Goal: Information Seeking & Learning: Compare options

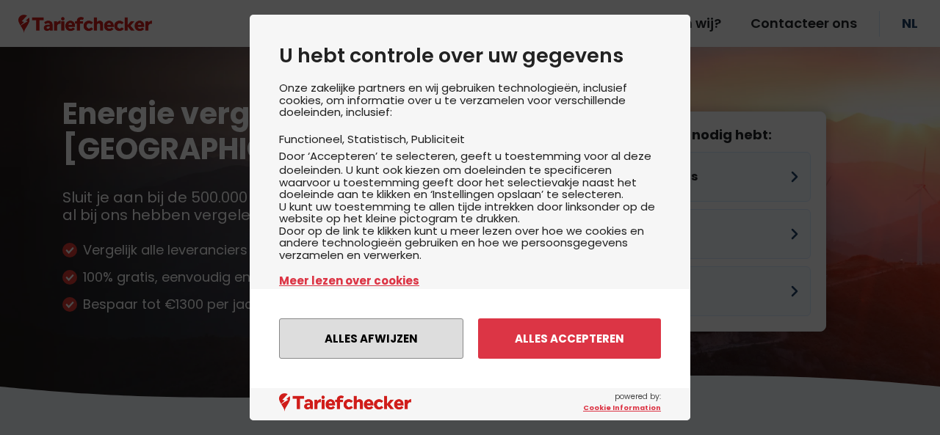
click at [418, 341] on button "Alles afwijzen" at bounding box center [371, 339] width 184 height 40
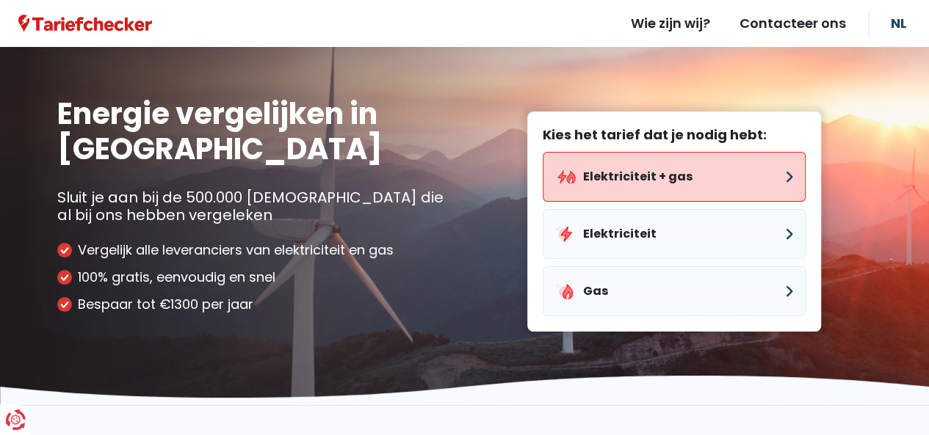
click at [648, 170] on button "Elektriciteit + gas" at bounding box center [674, 177] width 263 height 50
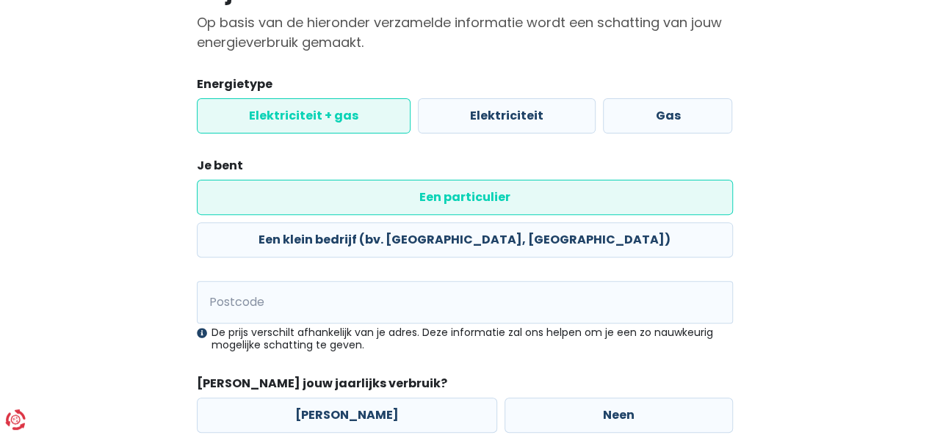
scroll to position [147, 0]
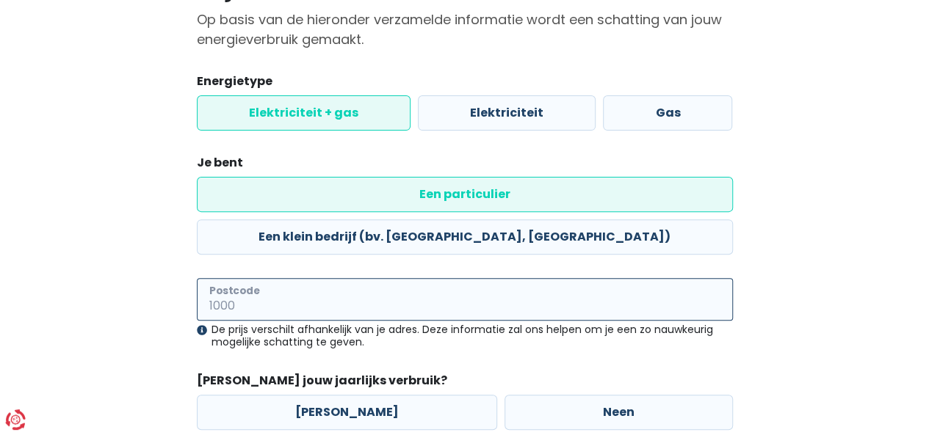
click at [292, 278] on input "Postcode" at bounding box center [465, 299] width 536 height 43
type input "9080"
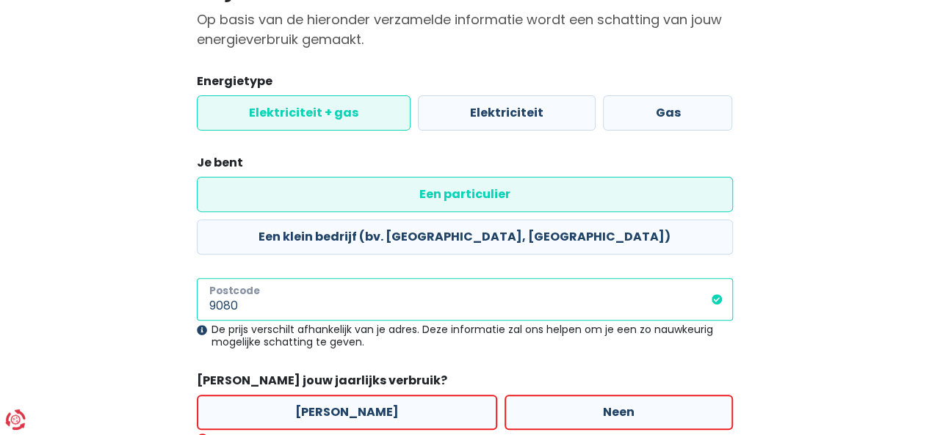
scroll to position [227, 0]
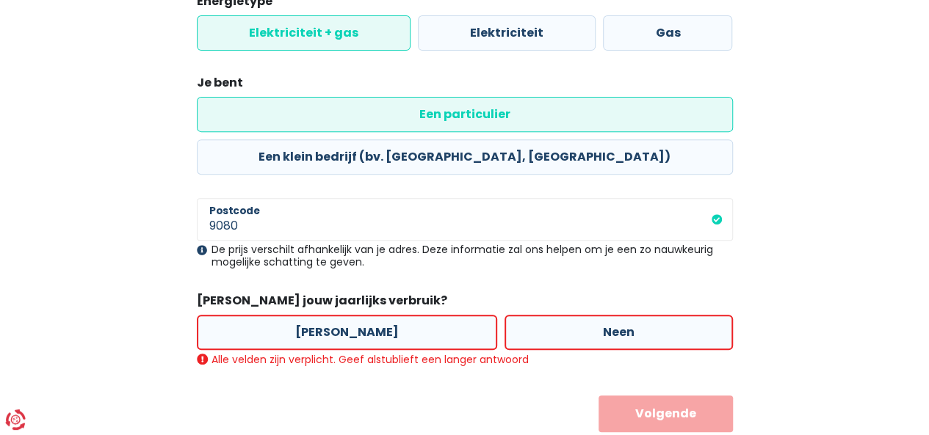
click at [292, 292] on legend "[PERSON_NAME] jouw jaarlijks verbruik?" at bounding box center [465, 303] width 536 height 23
click at [327, 315] on label "[PERSON_NAME]" at bounding box center [347, 332] width 300 height 35
click at [327, 315] on input "[PERSON_NAME]" at bounding box center [347, 332] width 300 height 35
radio input "true"
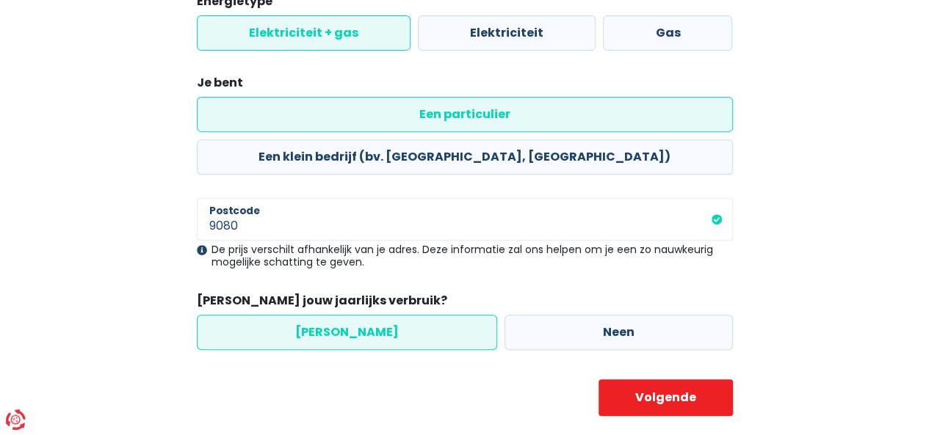
scroll to position [211, 0]
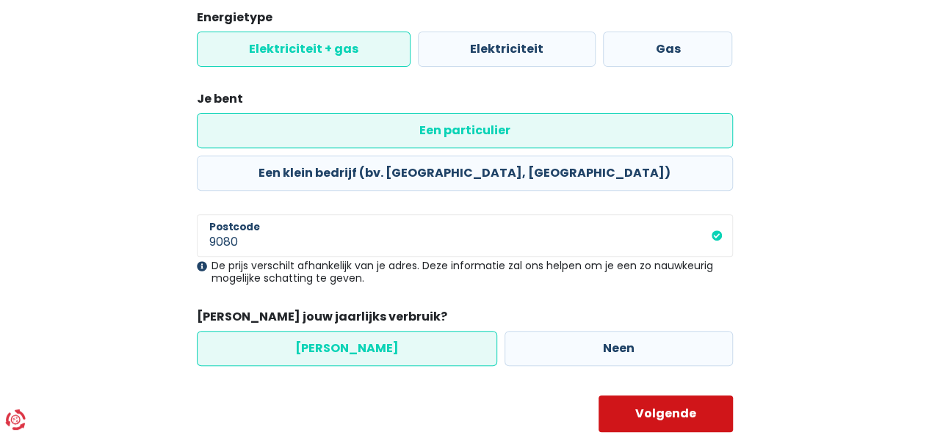
click at [670, 396] on button "Volgende" at bounding box center [665, 414] width 134 height 37
select select
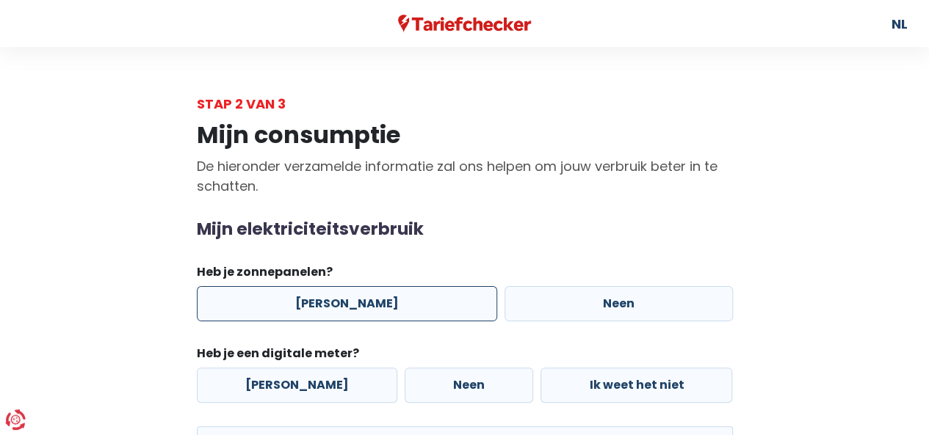
click at [350, 306] on label "[PERSON_NAME]" at bounding box center [347, 303] width 300 height 35
click at [350, 306] on input "[PERSON_NAME]" at bounding box center [347, 303] width 300 height 35
radio input "true"
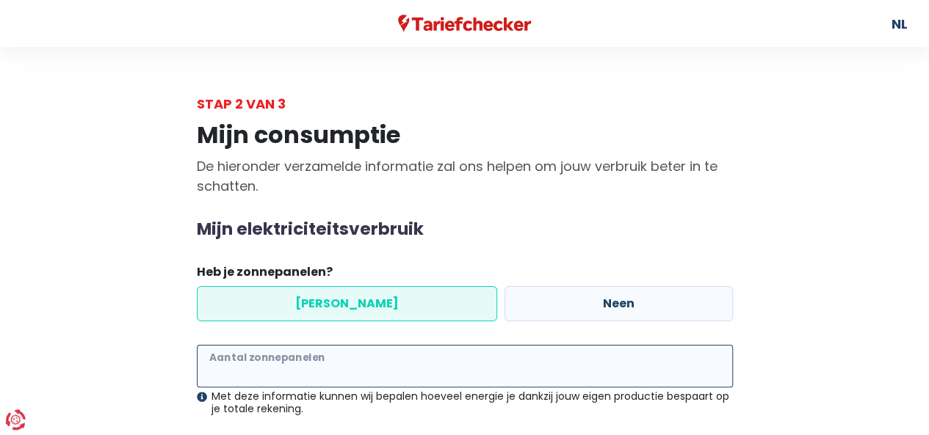
click at [310, 368] on input "Aantal zonnepanelen" at bounding box center [465, 366] width 536 height 43
type input "16"
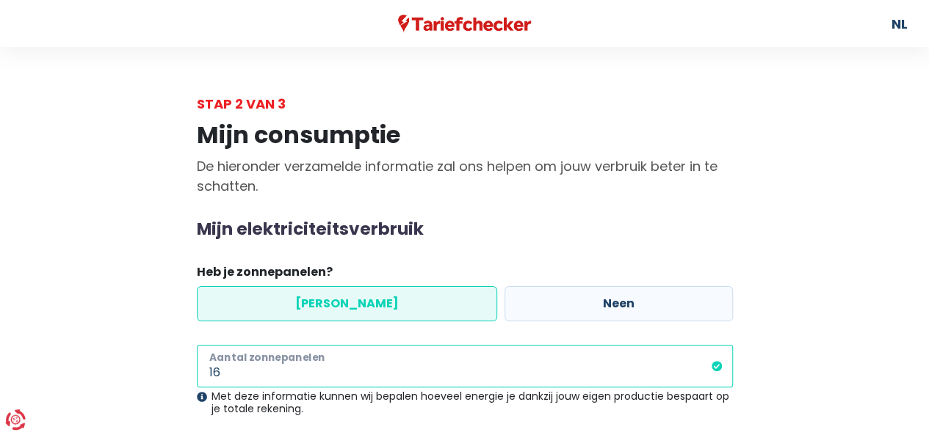
scroll to position [536, 0]
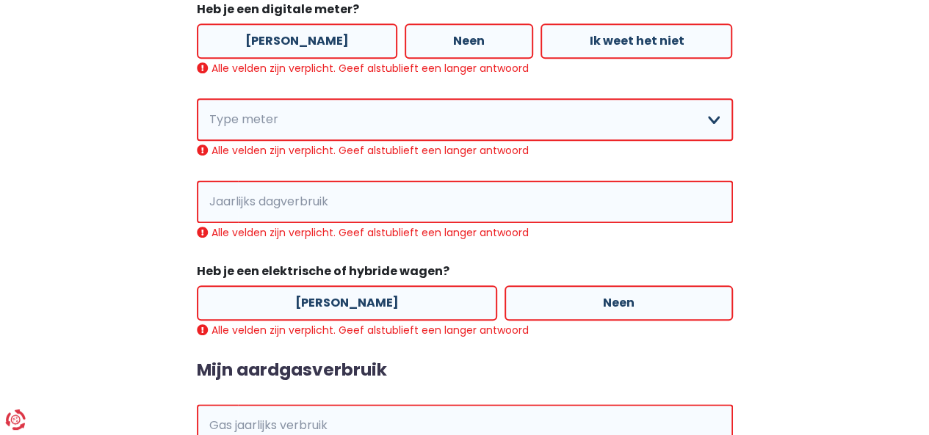
click at [270, 40] on label "[PERSON_NAME]" at bounding box center [297, 40] width 200 height 35
click at [270, 40] on input "[PERSON_NAME]" at bounding box center [297, 40] width 200 height 35
radio input "true"
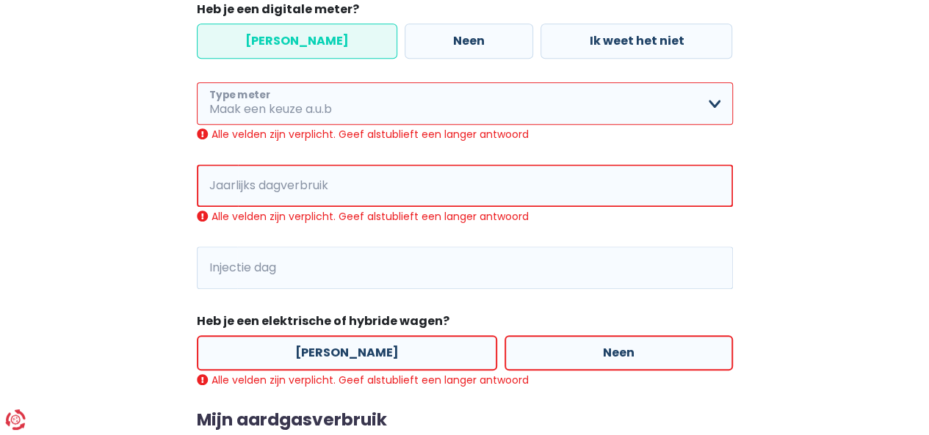
click at [303, 102] on select "Enkelvoudig Tweevoudig Enkelvoudig + uitsluitend nachttarief Tweevoudig + uitsl…" at bounding box center [465, 103] width 536 height 43
select select "day_single_rate"
click at [197, 82] on select "Enkelvoudig Tweevoudig Enkelvoudig + uitsluitend nachttarief Tweevoudig + uitsl…" at bounding box center [465, 103] width 536 height 43
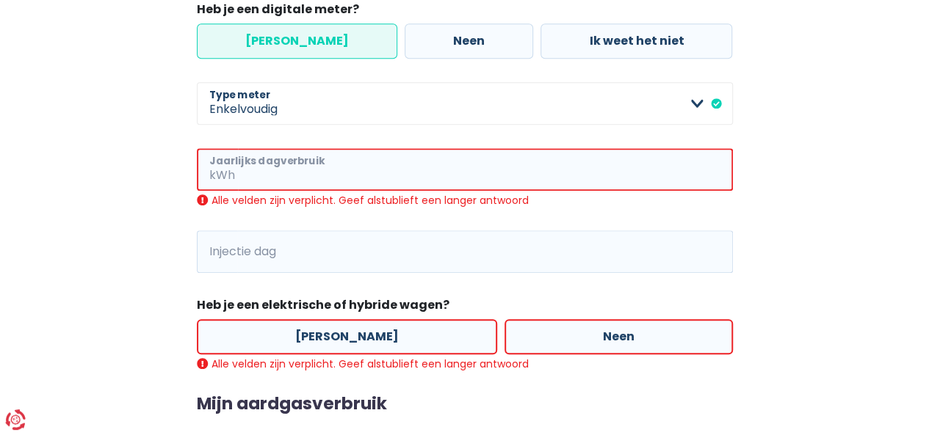
click at [287, 170] on input "Jaarlijks dagverbruik" at bounding box center [485, 169] width 495 height 43
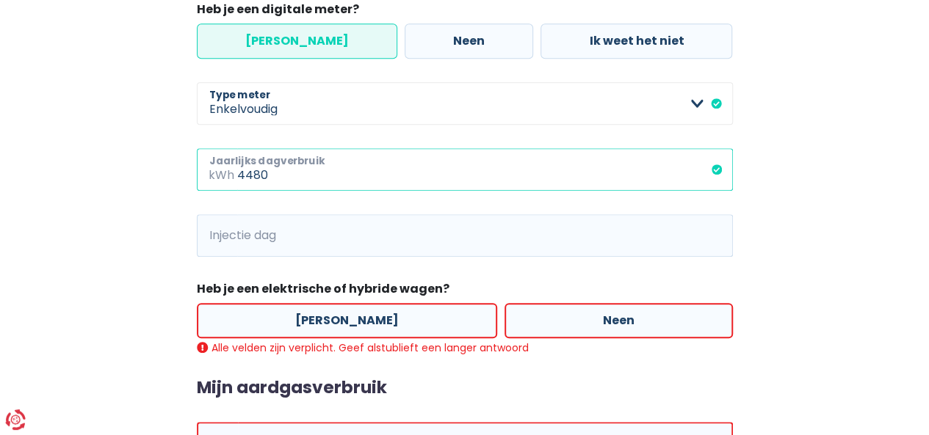
type input "4480"
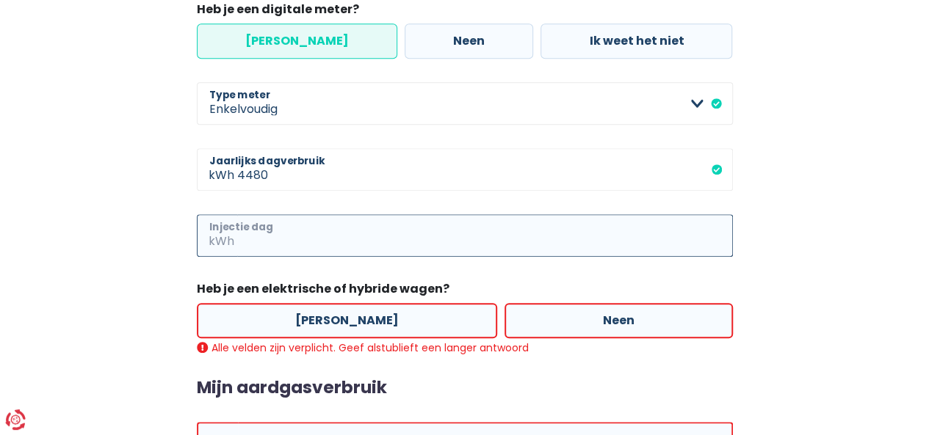
click at [255, 237] on input "Injectie dag" at bounding box center [485, 235] width 496 height 43
type input "1382"
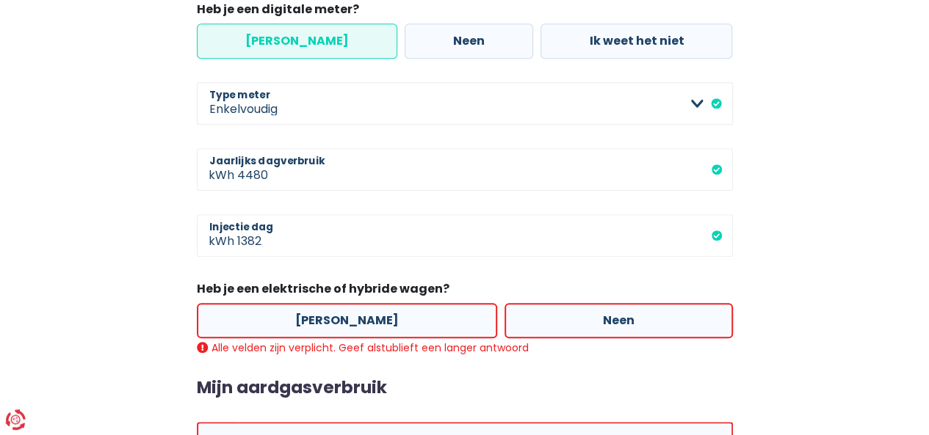
click at [332, 321] on label "[PERSON_NAME]" at bounding box center [347, 320] width 300 height 35
click at [332, 321] on input "[PERSON_NAME]" at bounding box center [347, 320] width 300 height 35
radio input "true"
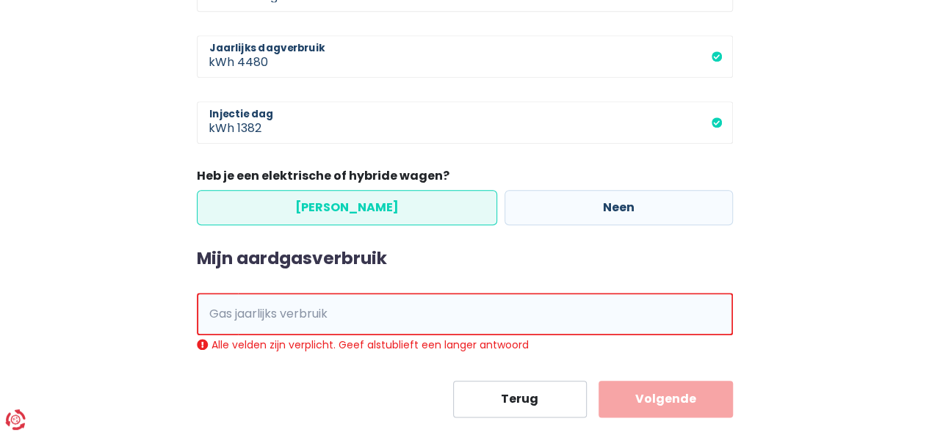
scroll to position [653, 0]
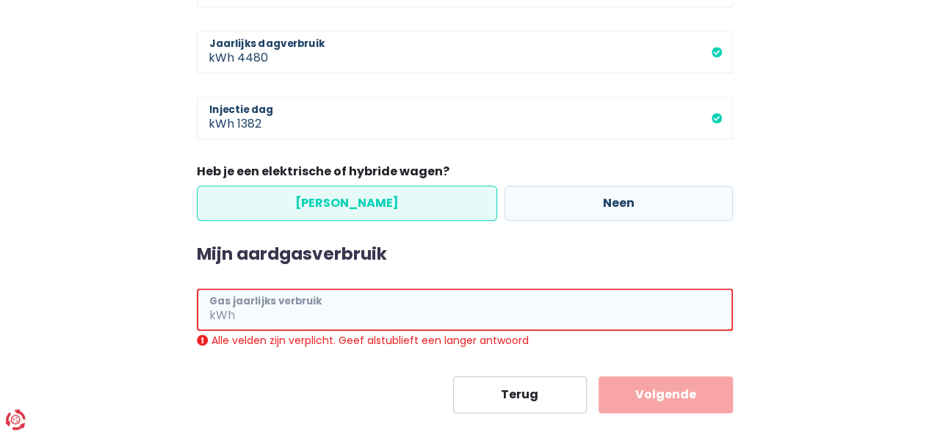
click at [312, 308] on input "Gas jaarlijks verbruik" at bounding box center [485, 310] width 495 height 43
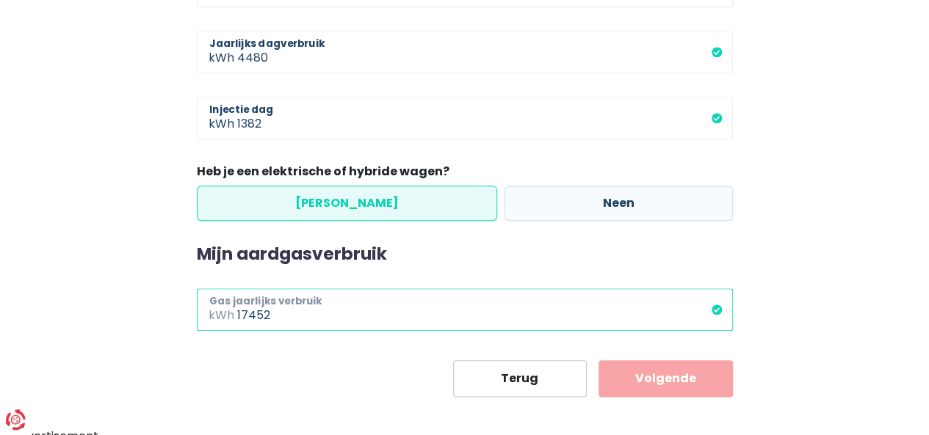
type input "17452"
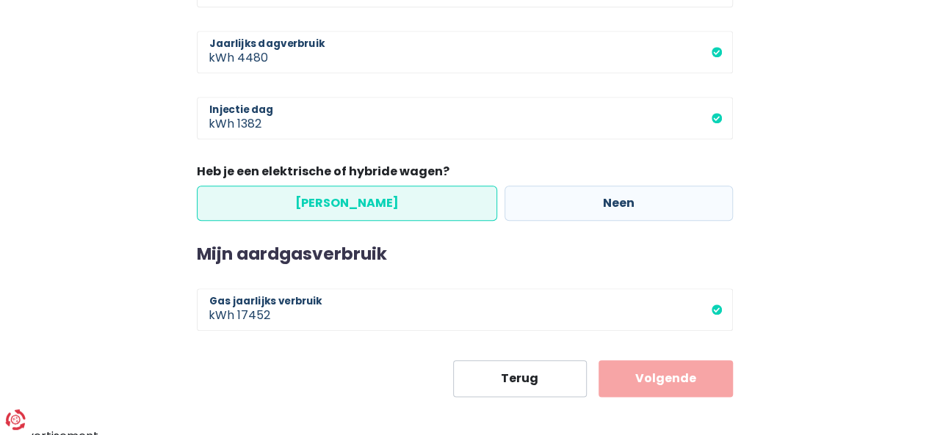
click at [650, 374] on button "Volgende" at bounding box center [665, 378] width 134 height 37
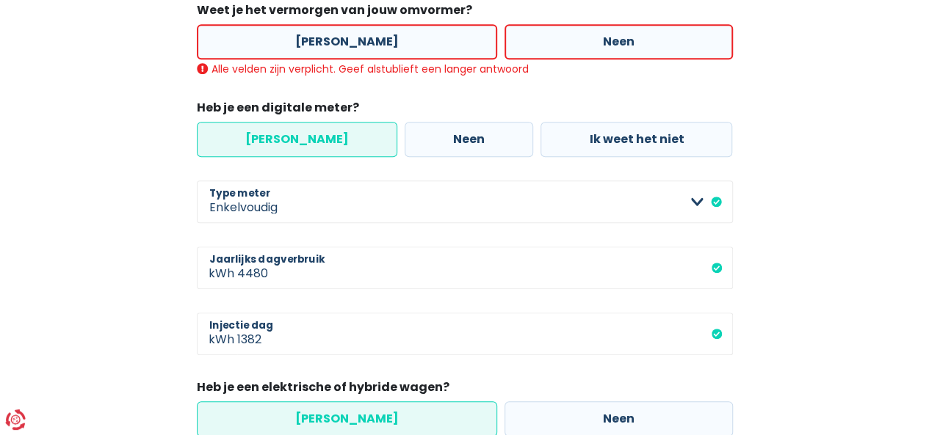
click at [326, 41] on label "[PERSON_NAME]" at bounding box center [347, 41] width 300 height 35
click at [326, 41] on input "[PERSON_NAME]" at bounding box center [347, 41] width 300 height 35
radio input "true"
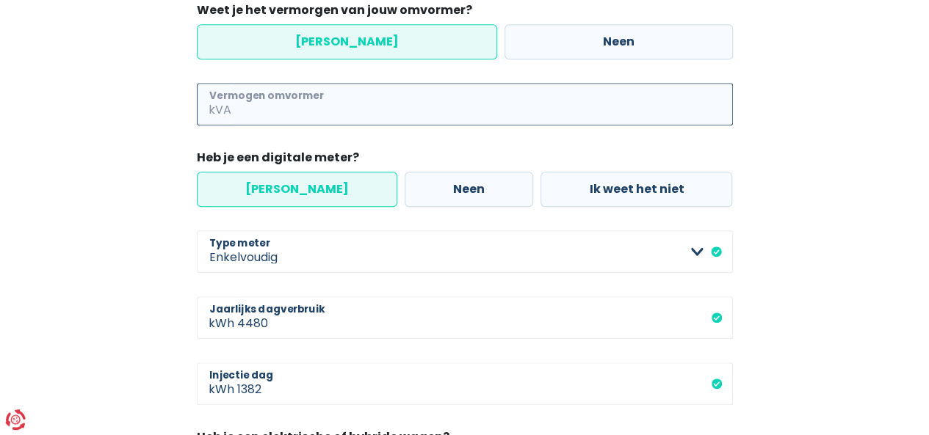
click at [307, 112] on input "Vermogen omvormer" at bounding box center [483, 104] width 498 height 43
type input "4"
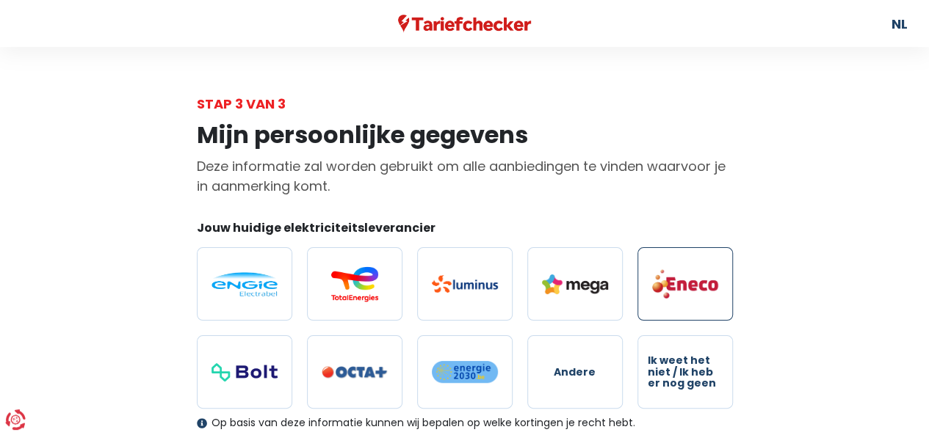
click at [681, 283] on img at bounding box center [685, 284] width 66 height 31
click at [681, 283] on input "radio" at bounding box center [684, 283] width 95 height 73
radio input "true"
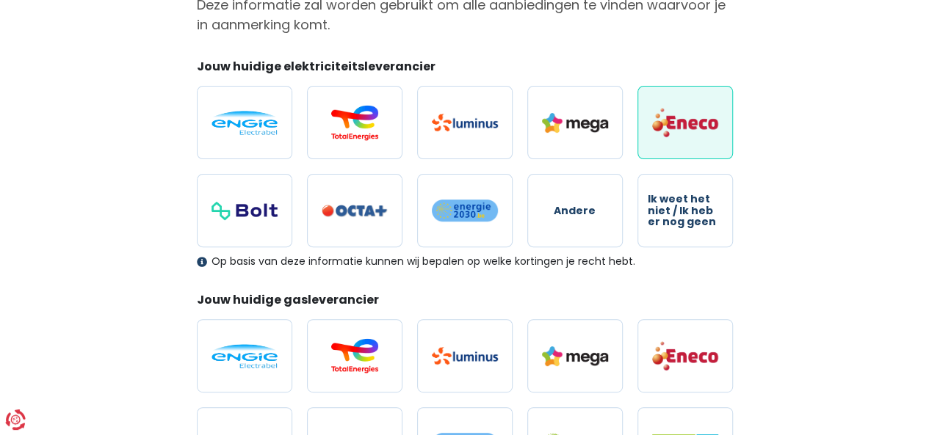
scroll to position [176, 0]
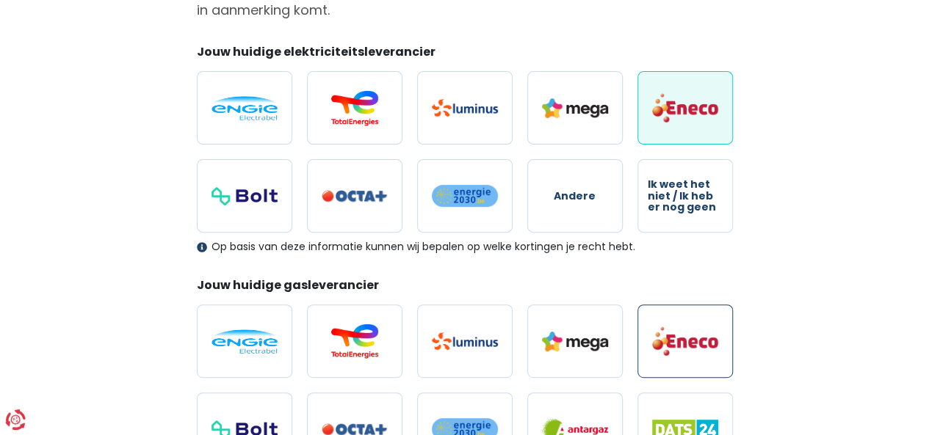
click at [694, 346] on img at bounding box center [685, 341] width 66 height 31
click at [694, 346] on input "radio" at bounding box center [684, 341] width 95 height 73
radio input "true"
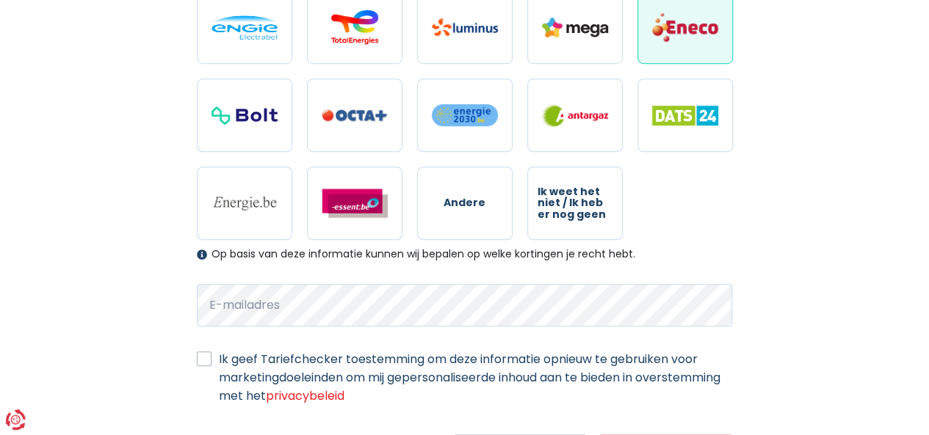
scroll to position [518, 0]
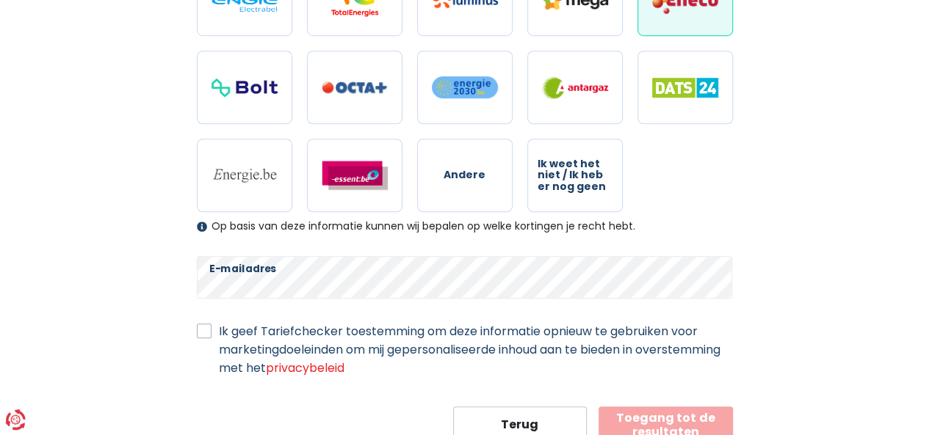
click at [664, 414] on button "Toegang tot de resultaten" at bounding box center [665, 425] width 134 height 37
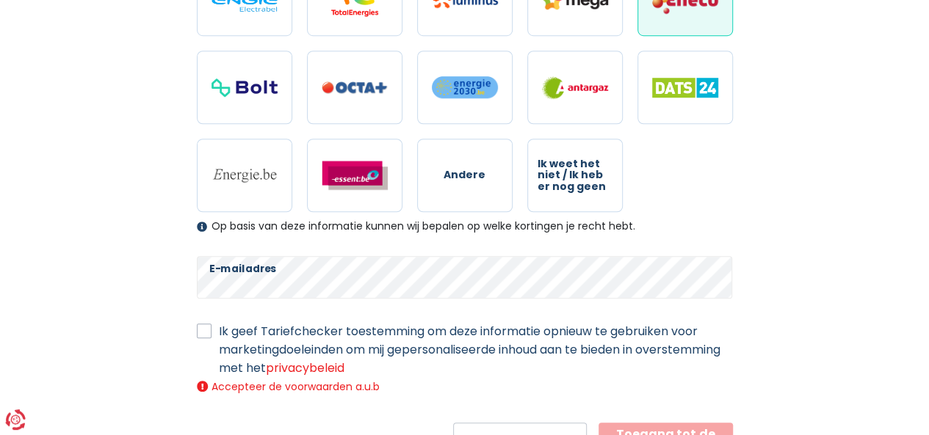
scroll to position [584, 0]
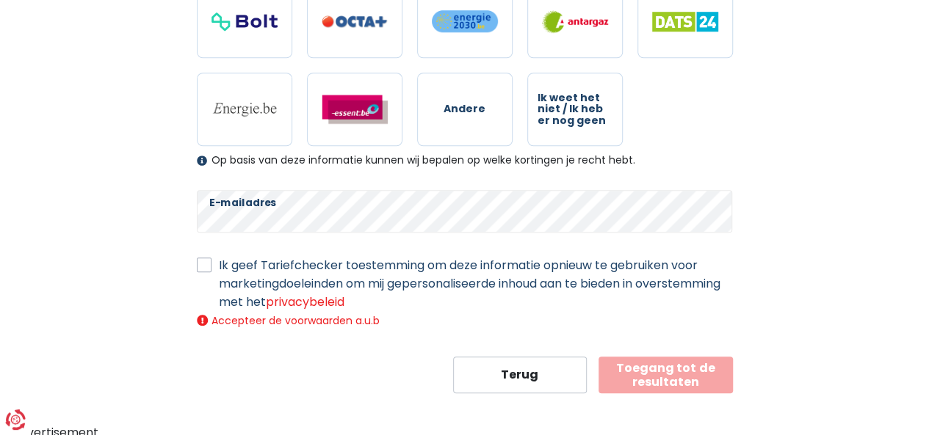
click at [219, 262] on label "Ik geef Tariefchecker toestemming om deze informatie opnieuw te gebruiken voor …" at bounding box center [476, 283] width 514 height 55
click at [202, 262] on input "Ik geef Tariefchecker toestemming om deze informatie opnieuw te gebruiken voor …" at bounding box center [204, 263] width 15 height 15
checkbox input "true"
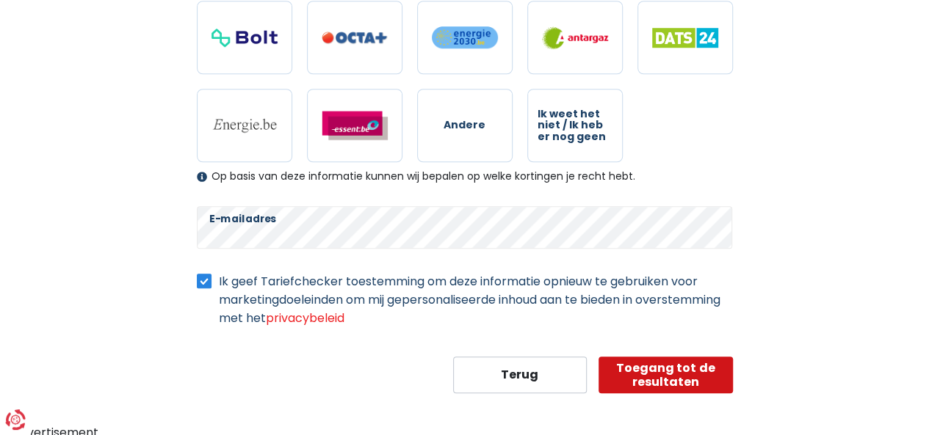
click at [678, 366] on button "Toegang tot de resultaten" at bounding box center [665, 375] width 134 height 37
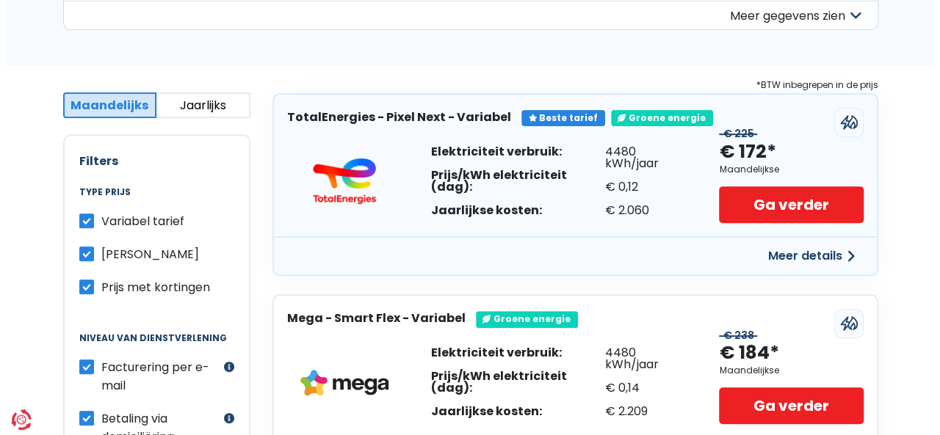
scroll to position [206, 0]
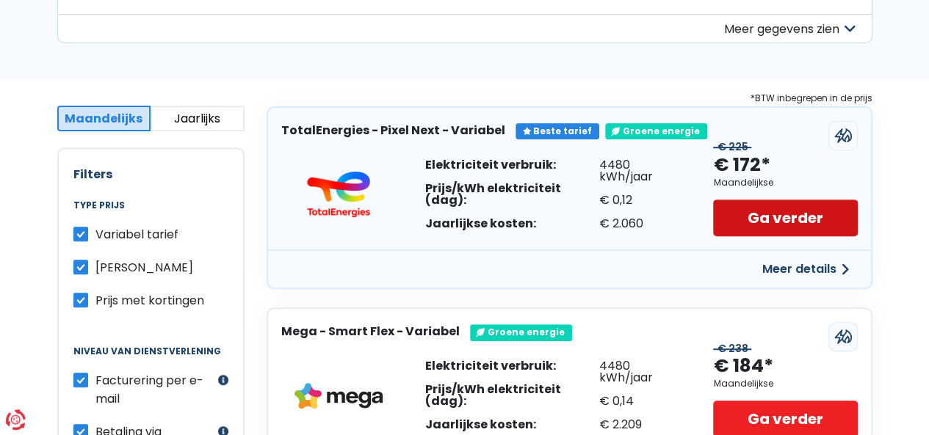
click at [772, 220] on link "Ga verder" at bounding box center [785, 218] width 144 height 37
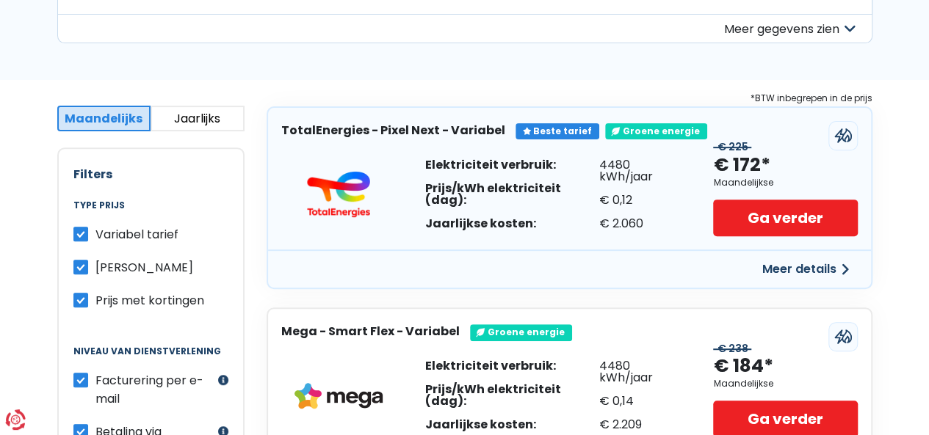
click at [791, 263] on button "Meer details" at bounding box center [805, 269] width 104 height 26
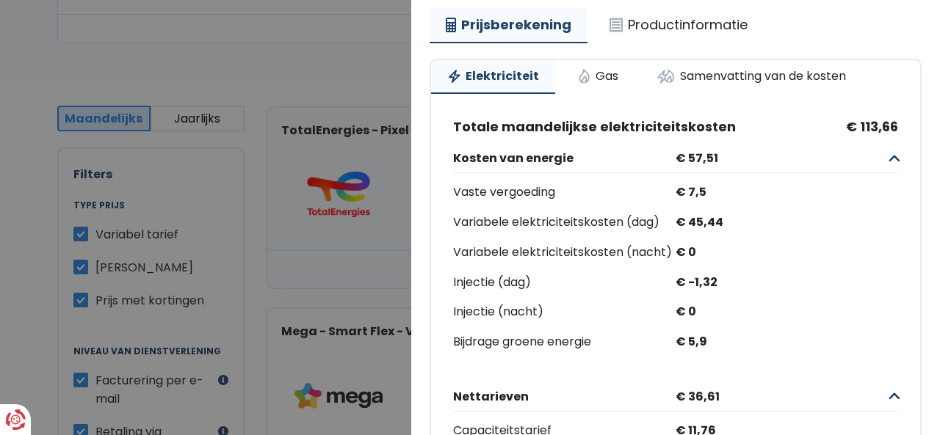
scroll to position [166, 0]
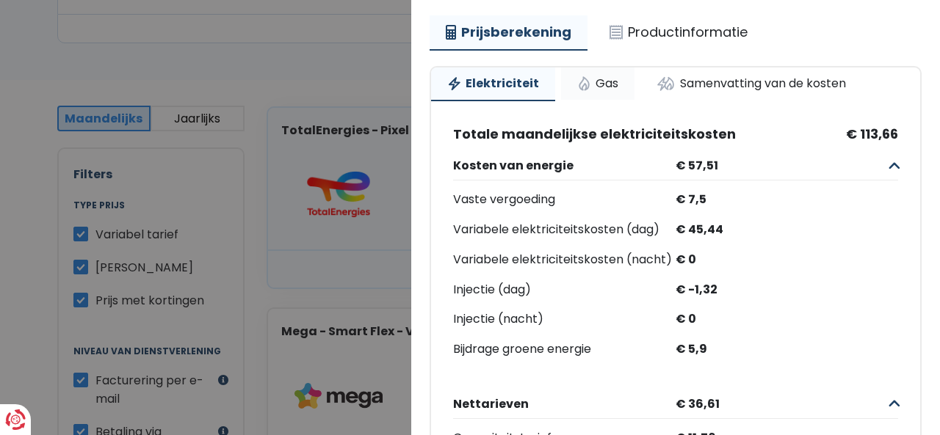
click at [604, 82] on link "Gas" at bounding box center [597, 84] width 73 height 32
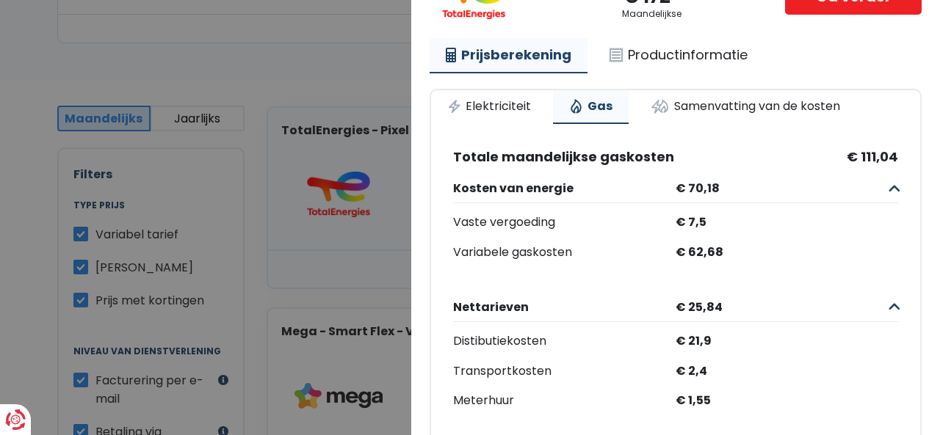
scroll to position [141, 0]
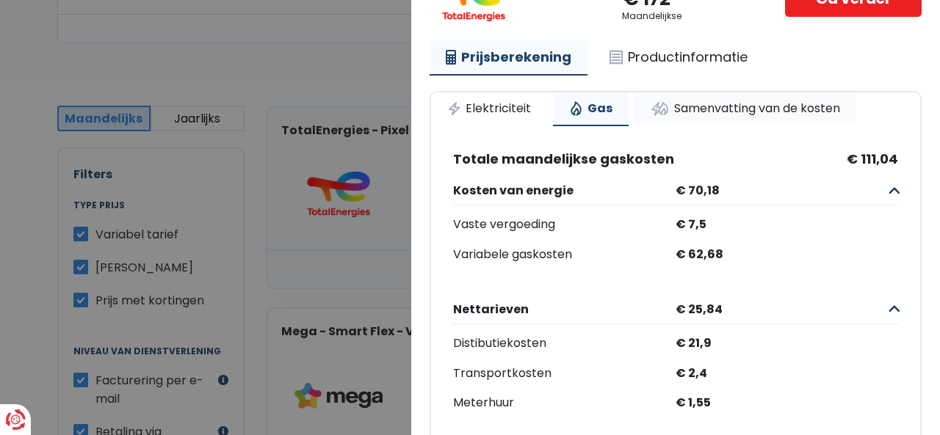
click at [761, 106] on link "Samenvatting van de kosten" at bounding box center [745, 109] width 222 height 32
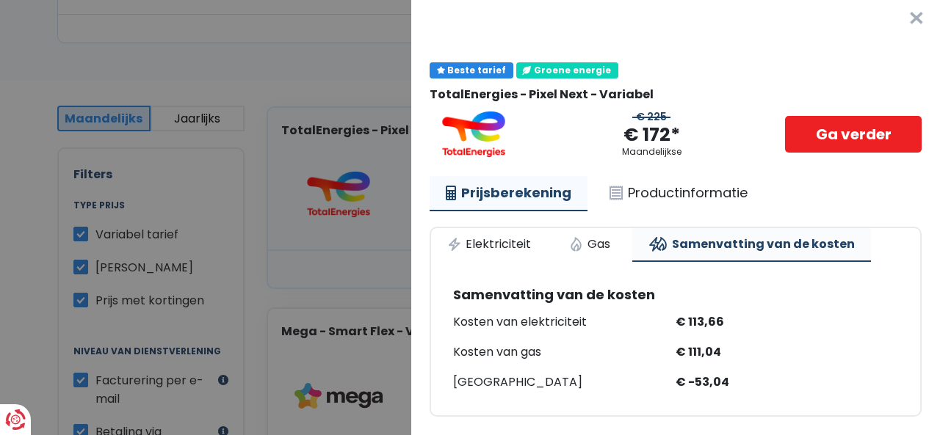
scroll to position [15, 0]
click at [487, 374] on div "[GEOGRAPHIC_DATA]" at bounding box center [564, 382] width 222 height 21
click at [661, 123] on div "€ 172*" at bounding box center [651, 135] width 57 height 24
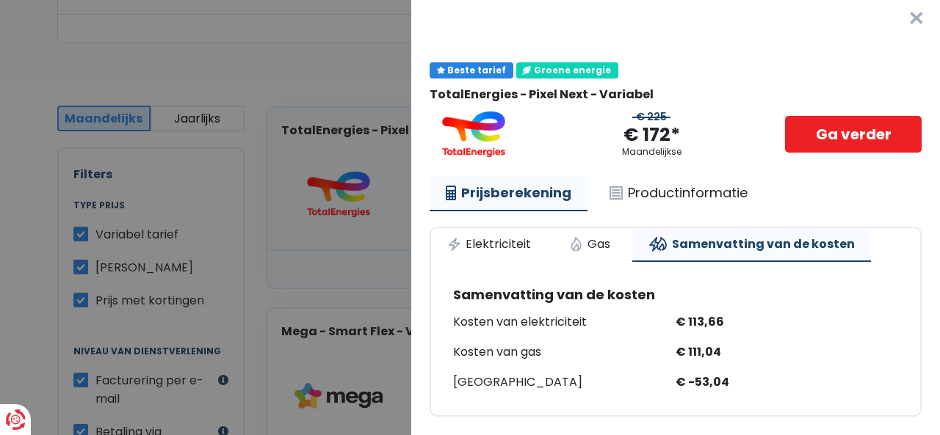
click at [661, 123] on div "€ 172*" at bounding box center [651, 135] width 57 height 24
click at [703, 127] on div "€ 225 € 172* Maandelijkse Ga verder" at bounding box center [675, 134] width 492 height 47
click at [670, 177] on link "Productinformatie" at bounding box center [678, 193] width 170 height 34
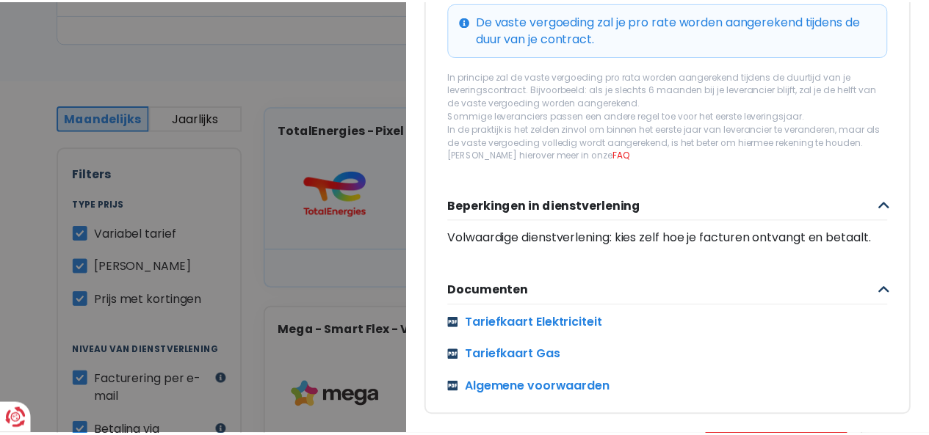
scroll to position [722, 0]
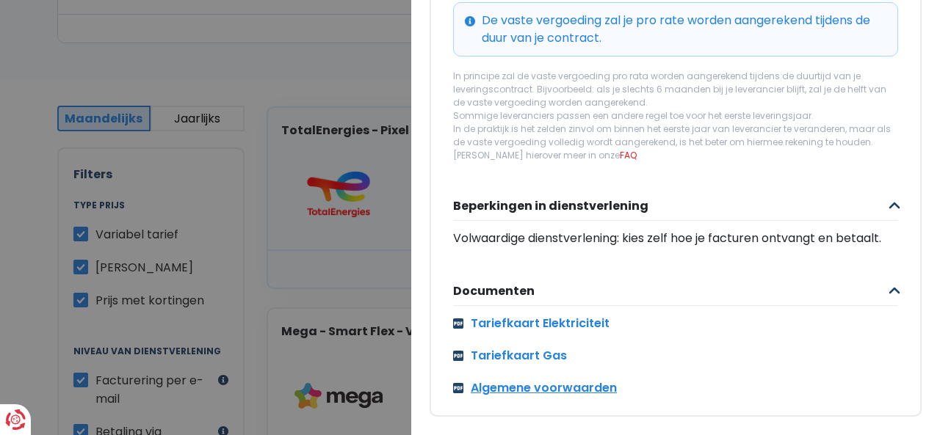
click at [503, 380] on link "Algemene voorwaarden" at bounding box center [675, 389] width 445 height 18
click at [516, 316] on link "Tariefkaart Elektriciteit" at bounding box center [675, 324] width 445 height 18
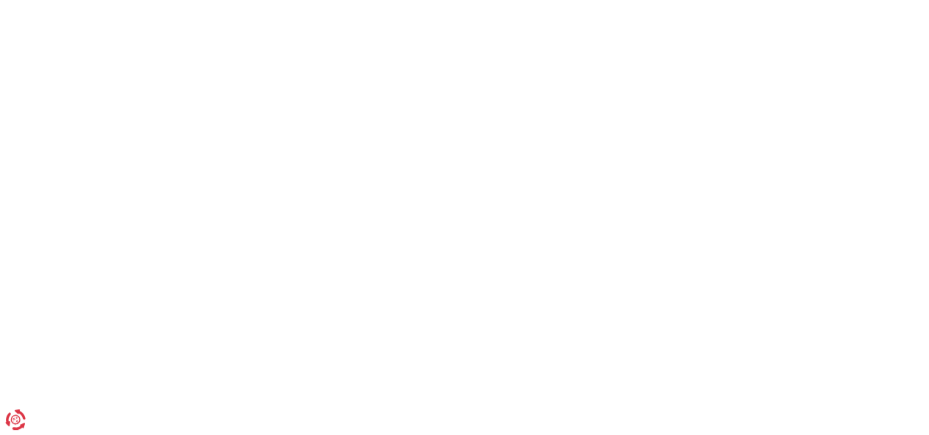
scroll to position [568, 0]
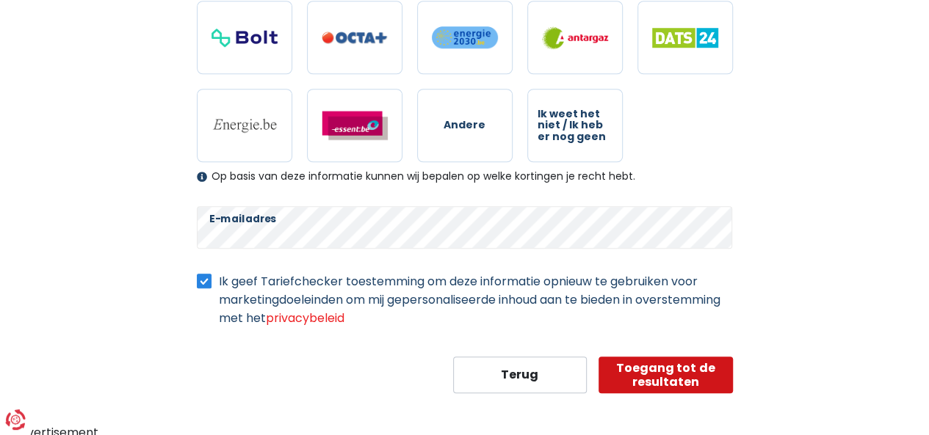
click at [675, 366] on button "Toegang tot de resultaten" at bounding box center [665, 375] width 134 height 37
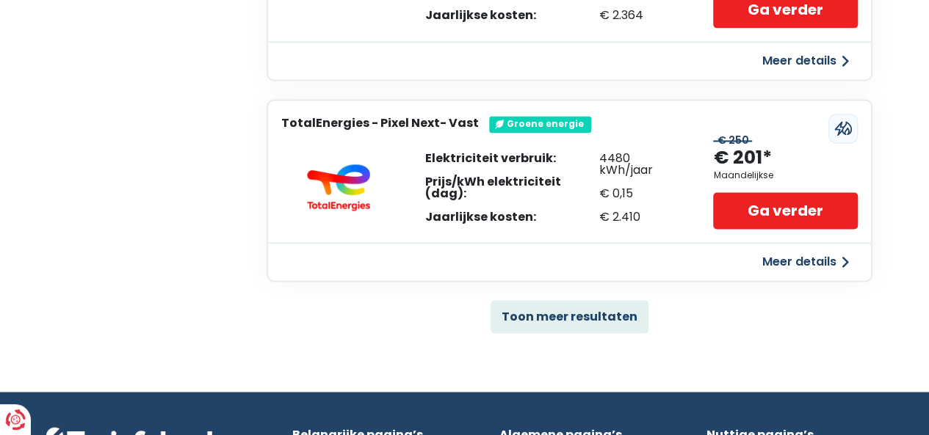
scroll to position [1028, 0]
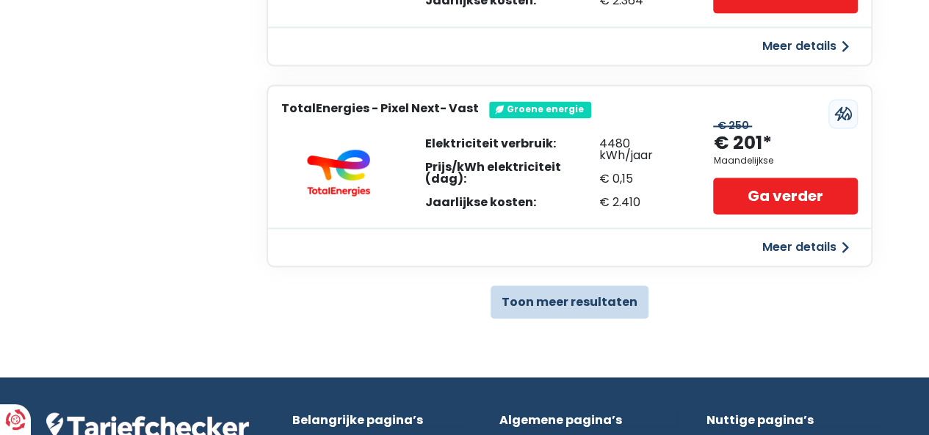
click at [581, 292] on button "Toon meer resultaten" at bounding box center [569, 302] width 158 height 33
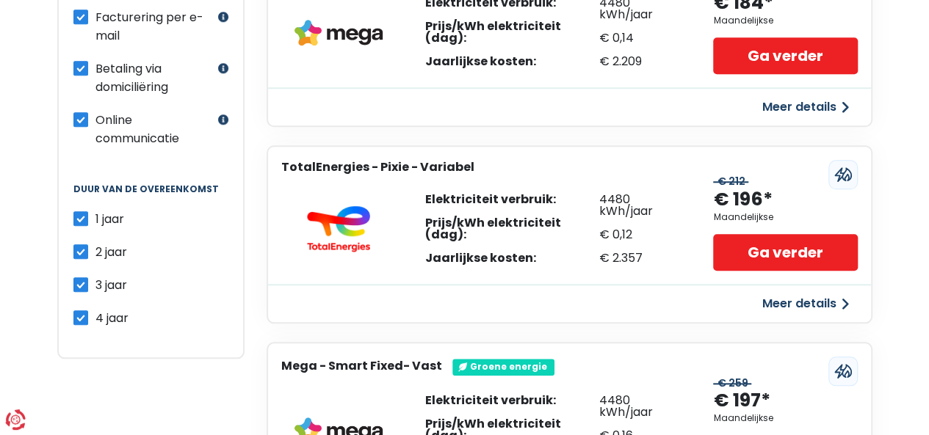
scroll to position [540, 0]
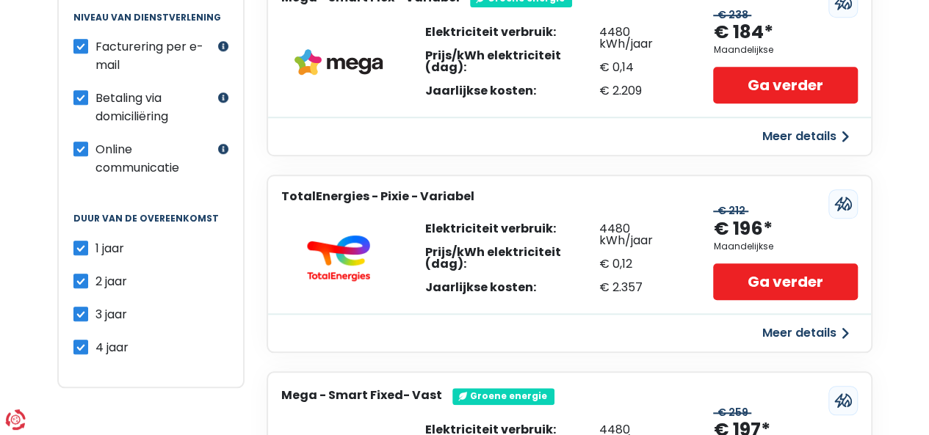
click at [95, 272] on label "2 jaar" at bounding box center [111, 281] width 32 height 18
click at [81, 272] on input "2 jaar" at bounding box center [80, 279] width 15 height 15
checkbox input "false"
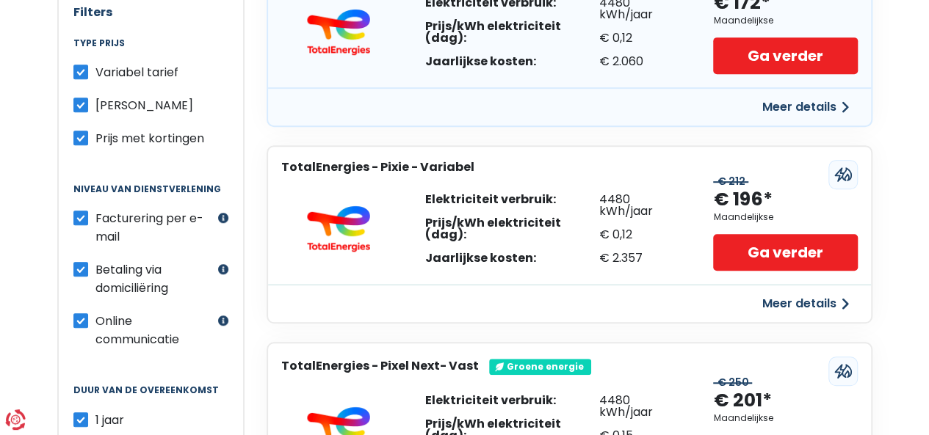
scroll to position [383, 0]
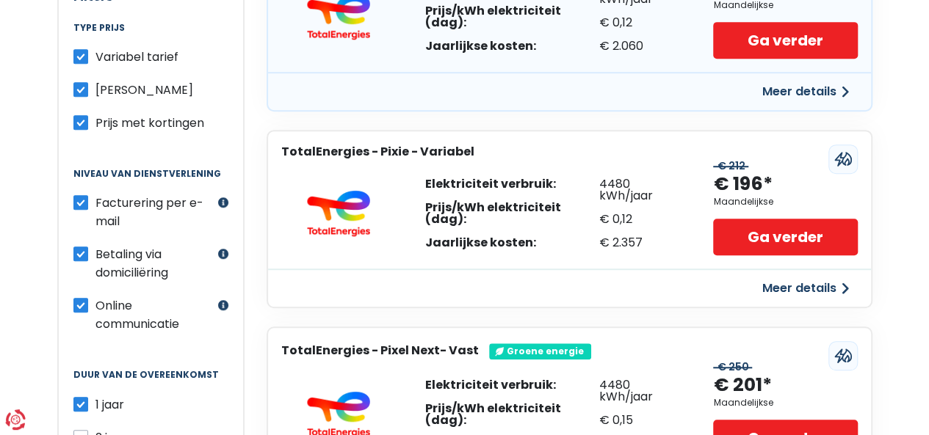
click at [95, 396] on label "1 jaar" at bounding box center [109, 405] width 29 height 18
click at [79, 396] on input "1 jaar" at bounding box center [80, 403] width 15 height 15
checkbox input "false"
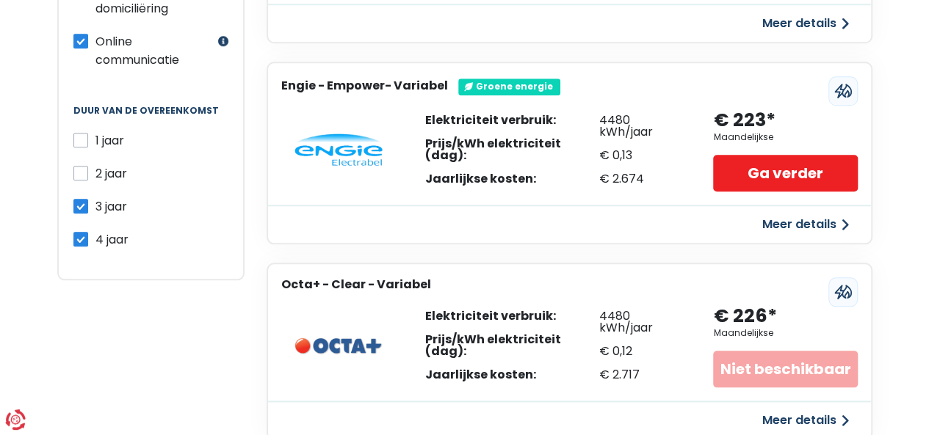
scroll to position [665, 0]
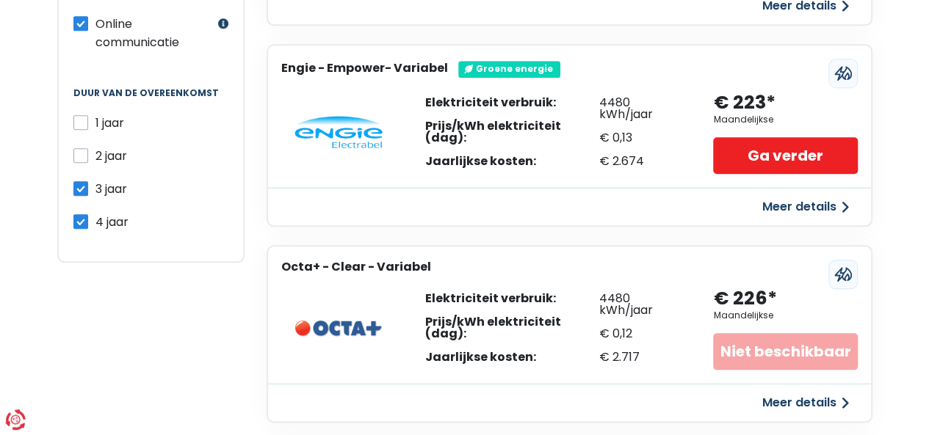
click at [95, 213] on label "4 jaar" at bounding box center [111, 222] width 33 height 18
click at [79, 213] on input "4 jaar" at bounding box center [80, 220] width 15 height 15
checkbox input "false"
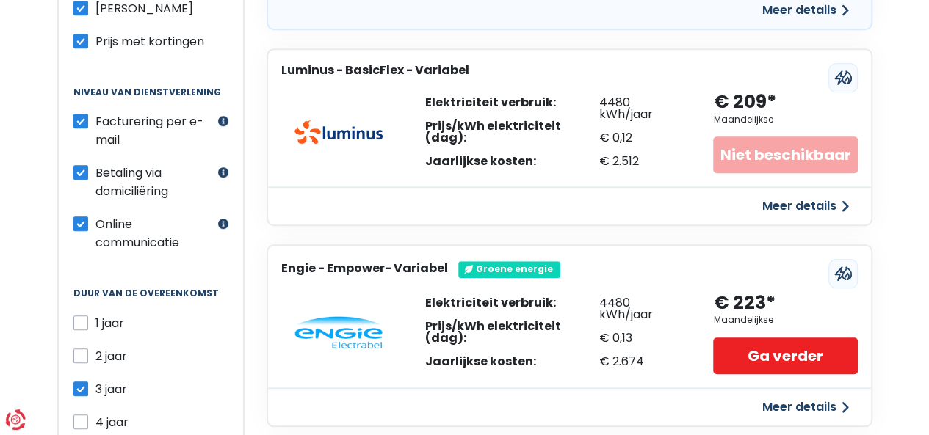
scroll to position [470, 0]
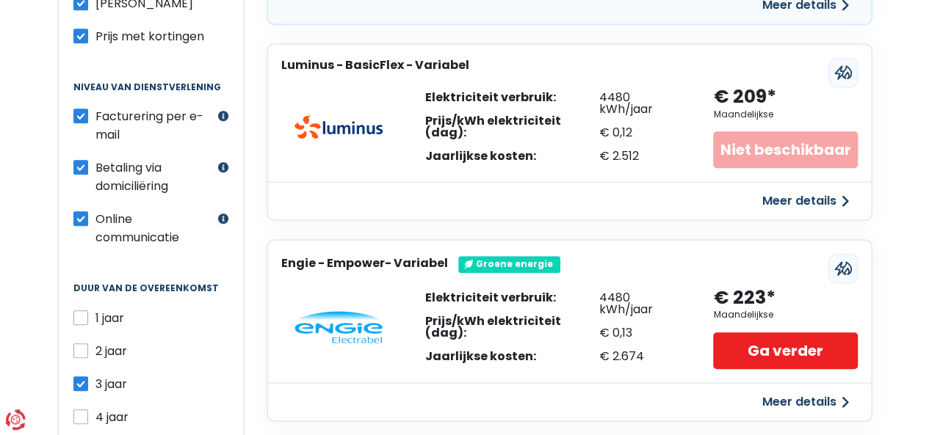
click at [95, 309] on label "1 jaar" at bounding box center [109, 318] width 29 height 18
click at [84, 309] on input "1 jaar" at bounding box center [80, 316] width 15 height 15
checkbox input "true"
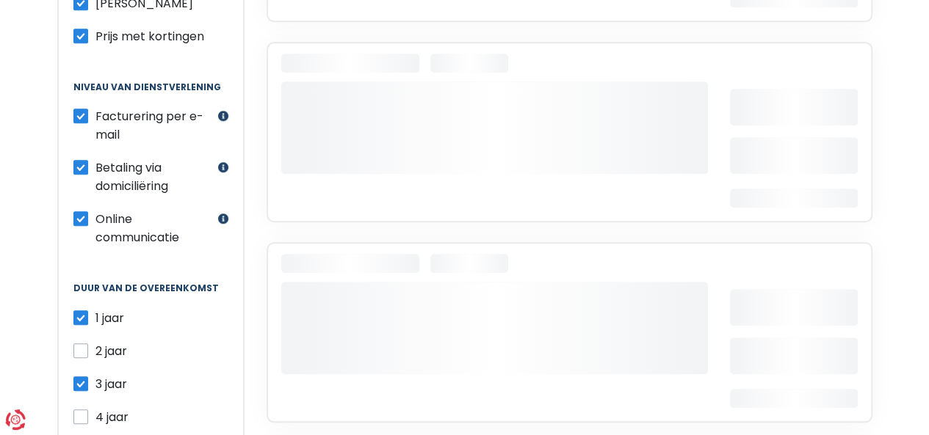
click at [95, 375] on label "3 jaar" at bounding box center [111, 384] width 32 height 18
click at [81, 375] on input "3 jaar" at bounding box center [80, 382] width 15 height 15
checkbox input "false"
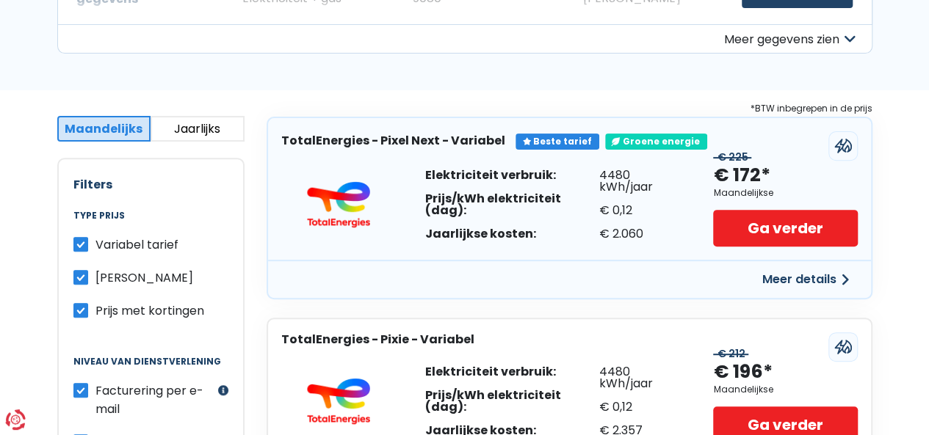
scroll to position [137, 0]
